Goal: Check status: Check status

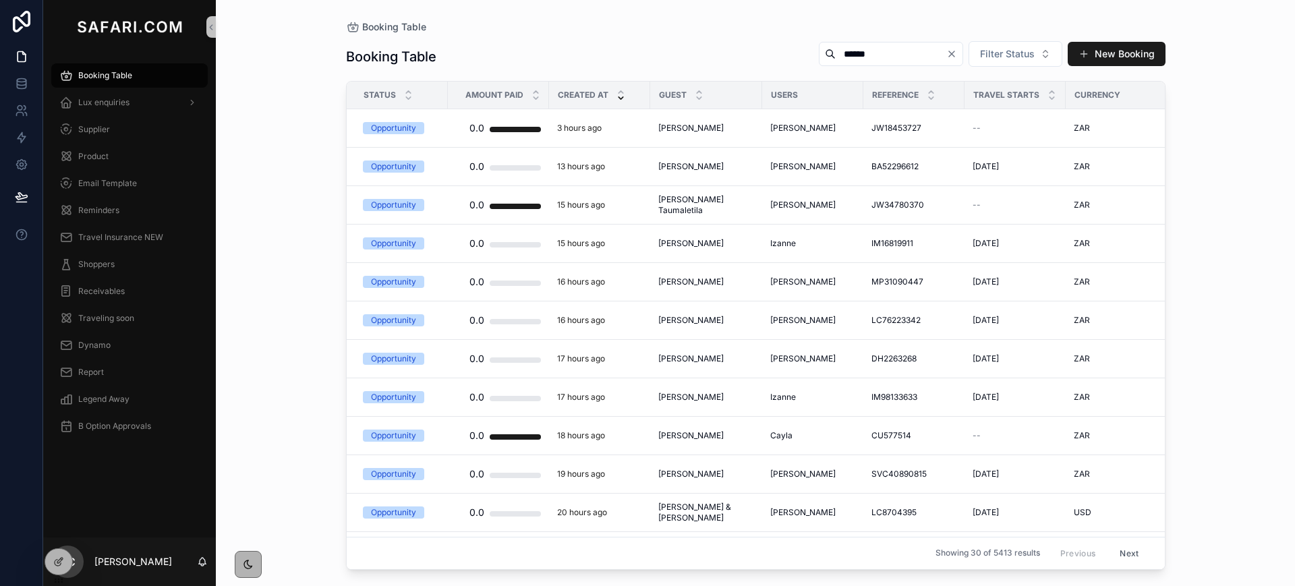
type input "******"
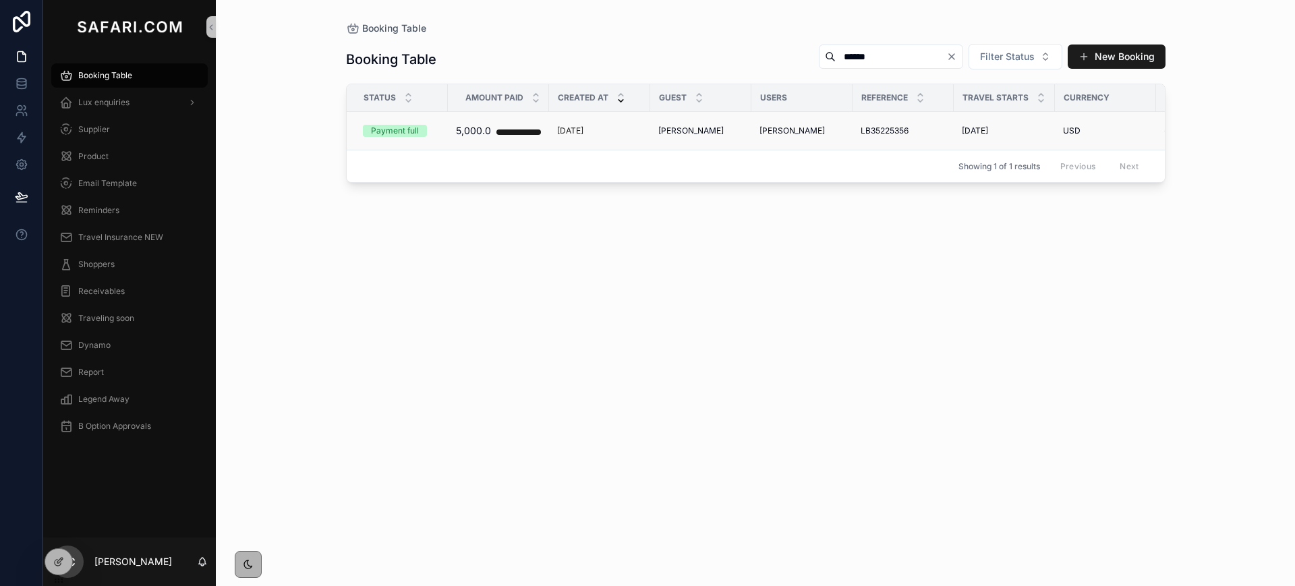
click at [671, 132] on span "[PERSON_NAME]" at bounding box center [690, 130] width 65 height 11
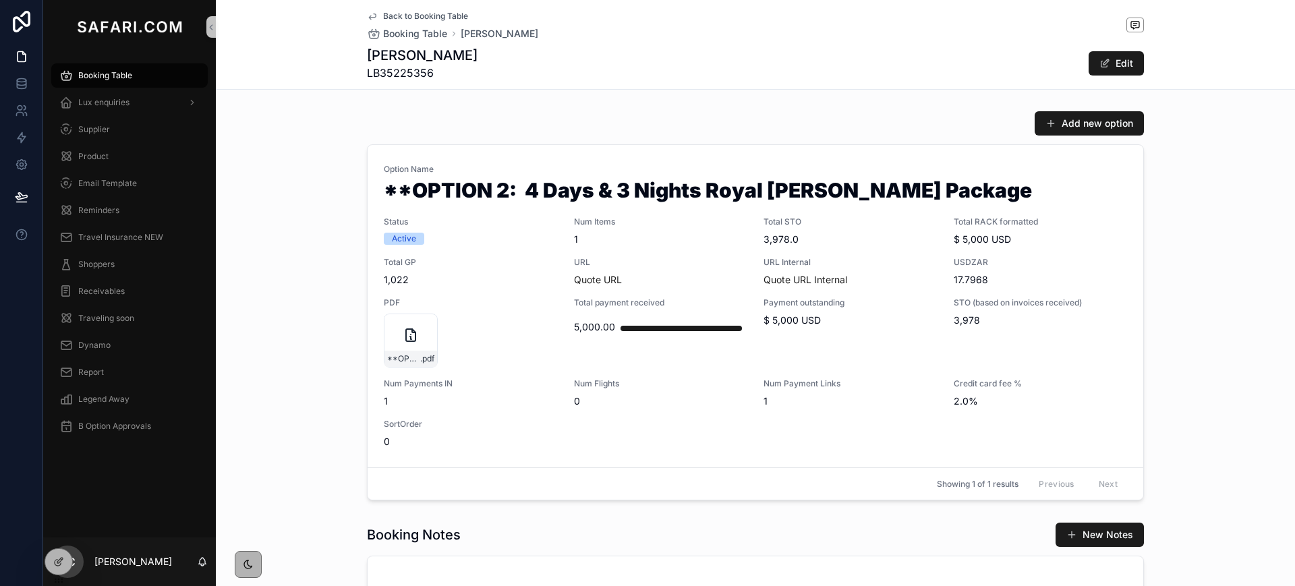
scroll to position [606, 0]
